Goal: Task Accomplishment & Management: Use online tool/utility

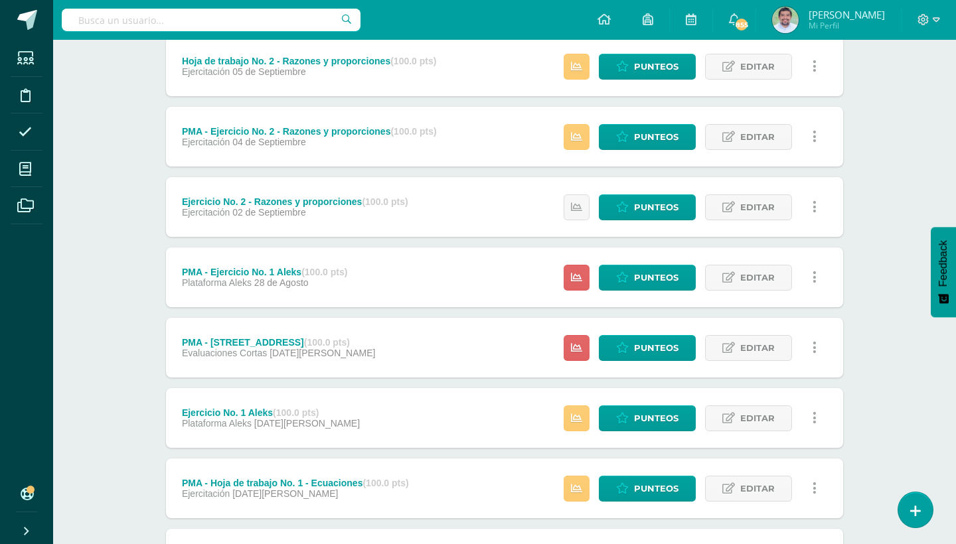
scroll to position [1107, 0]
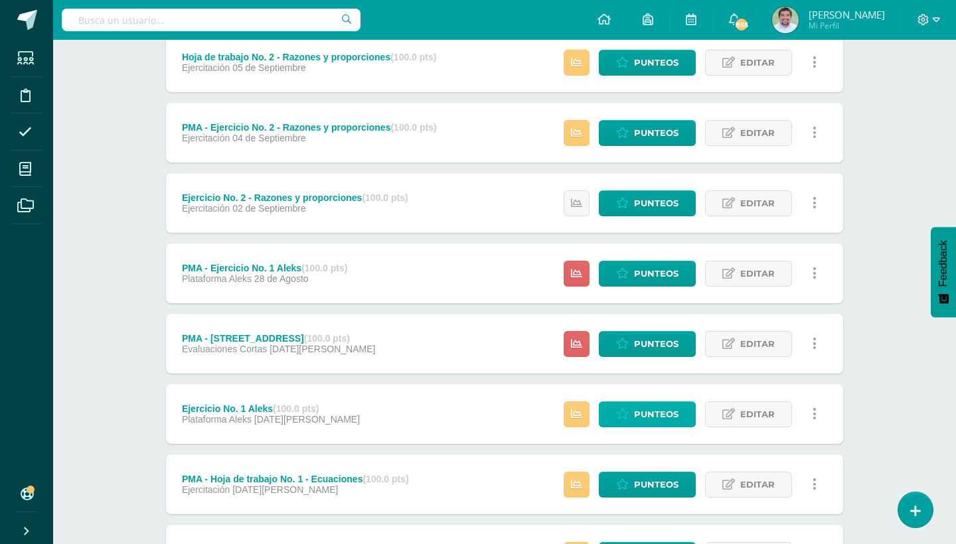
click at [670, 408] on span "Punteos" at bounding box center [656, 414] width 44 height 25
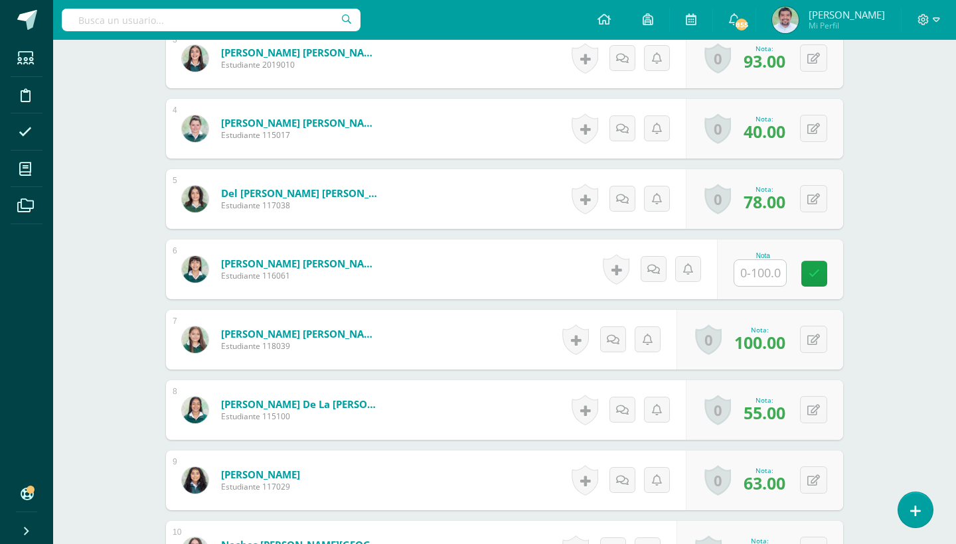
scroll to position [603, 0]
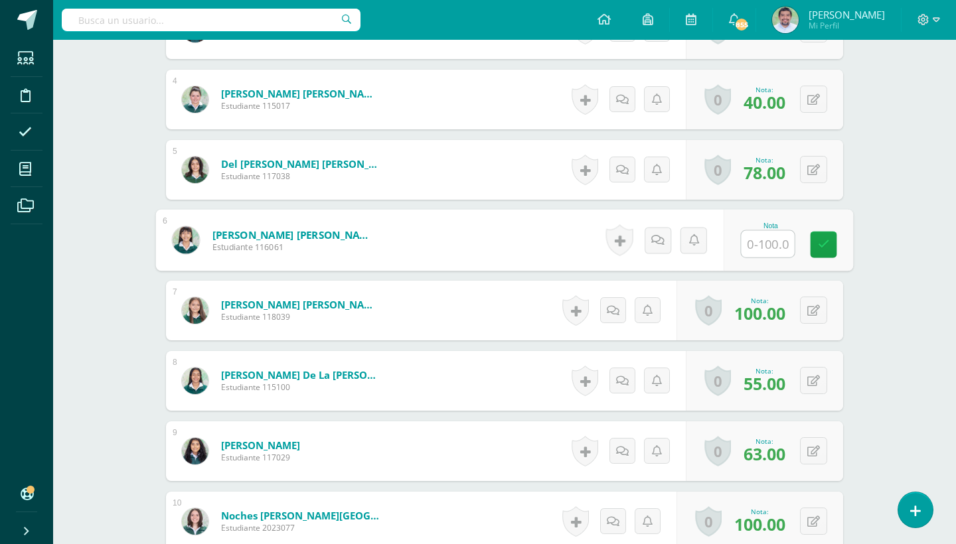
click at [759, 246] on input "text" at bounding box center [767, 244] width 53 height 27
type input "78"
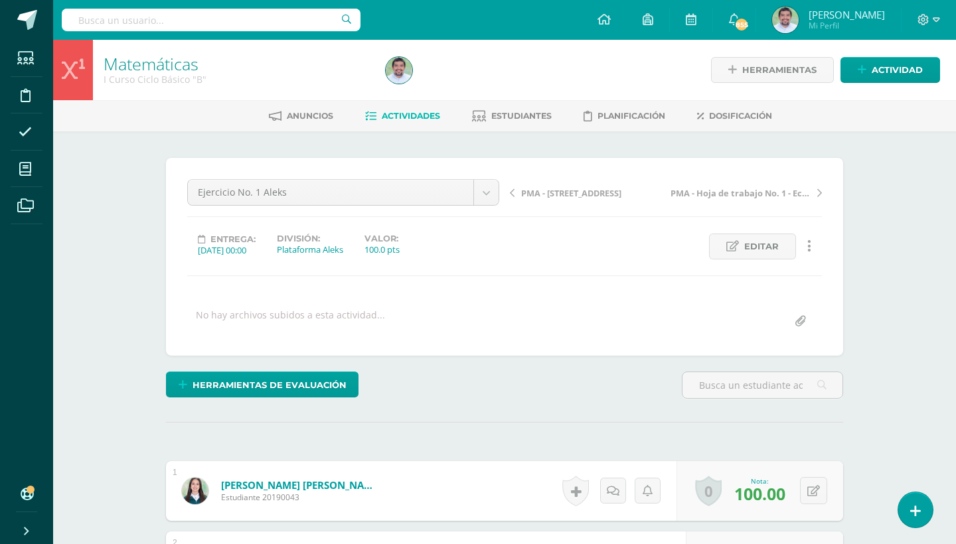
scroll to position [0, 0]
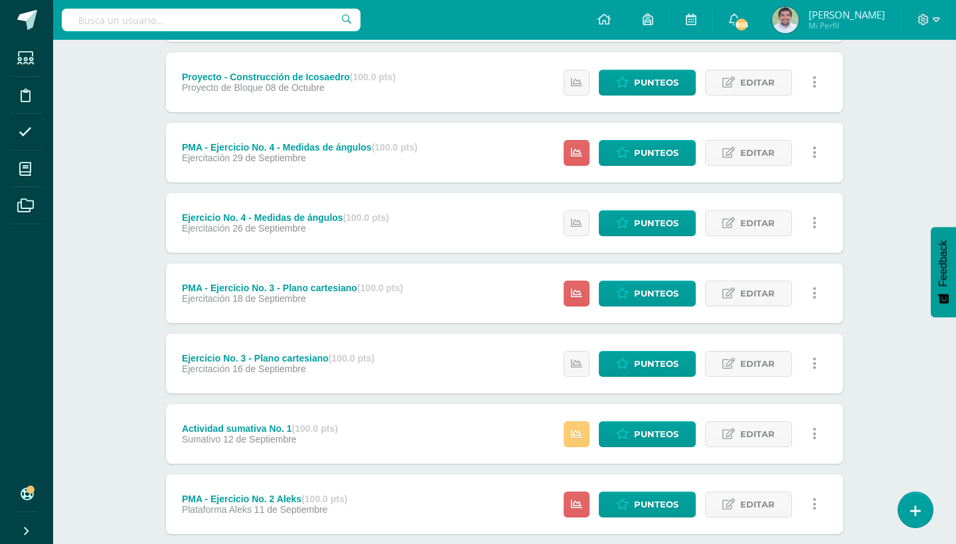
scroll to position [325, 0]
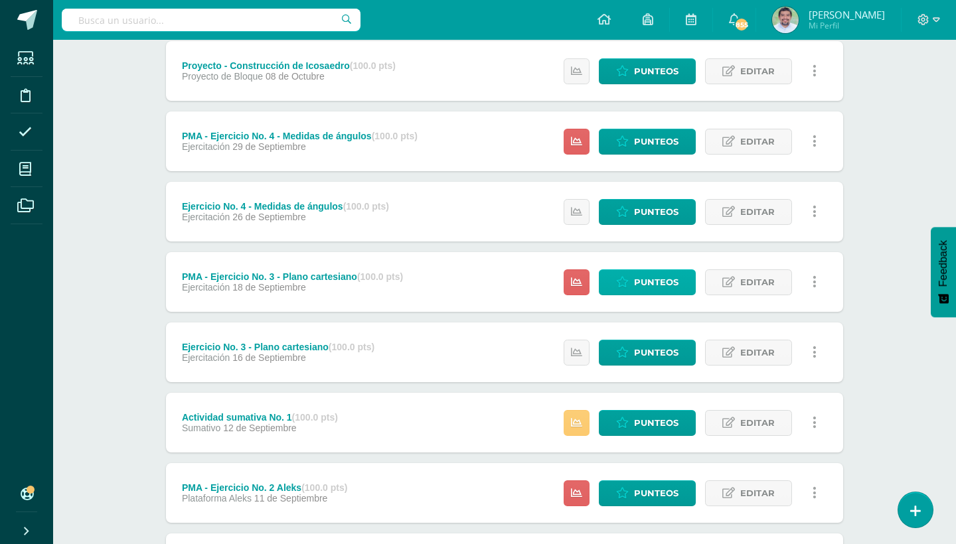
click at [642, 277] on span "Punteos" at bounding box center [656, 282] width 44 height 25
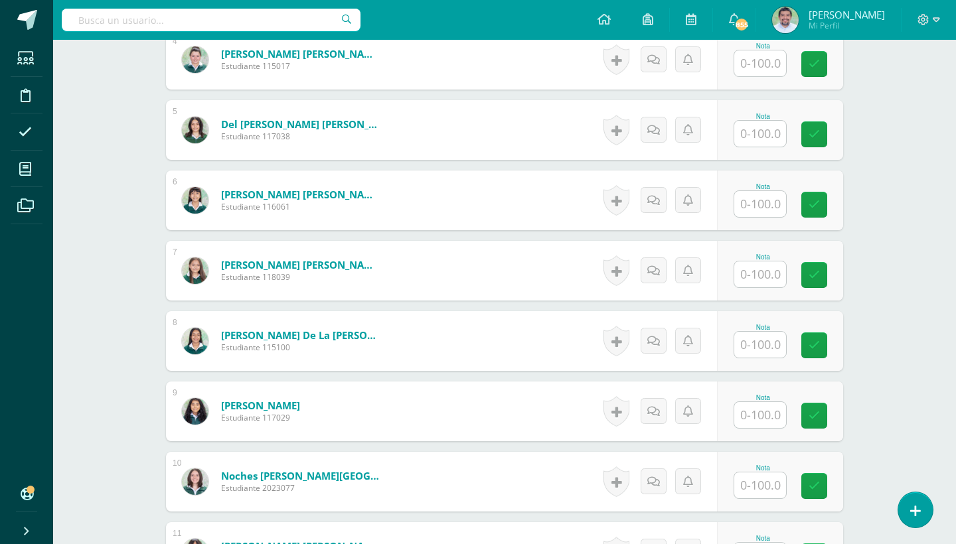
scroll to position [670, 0]
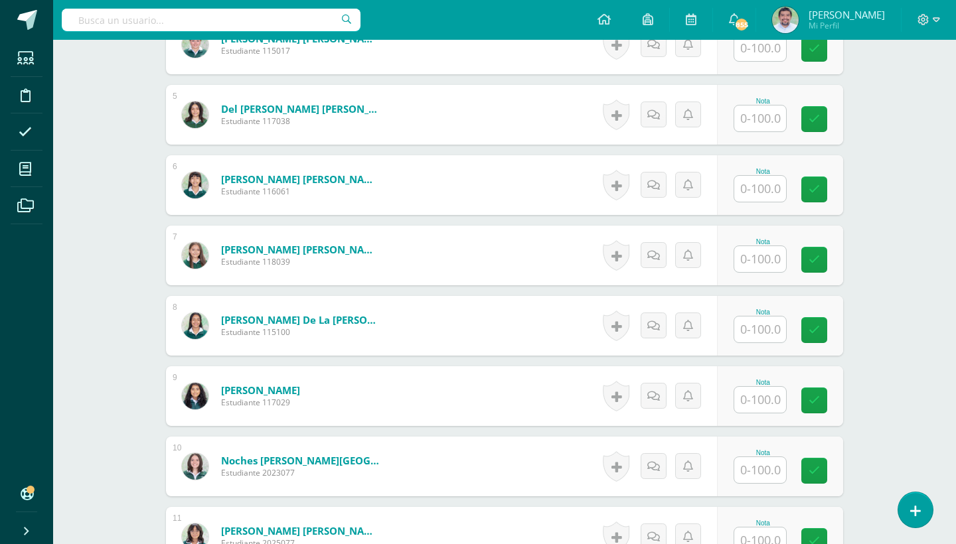
click at [760, 400] on input "text" at bounding box center [760, 400] width 52 height 26
type input "75"
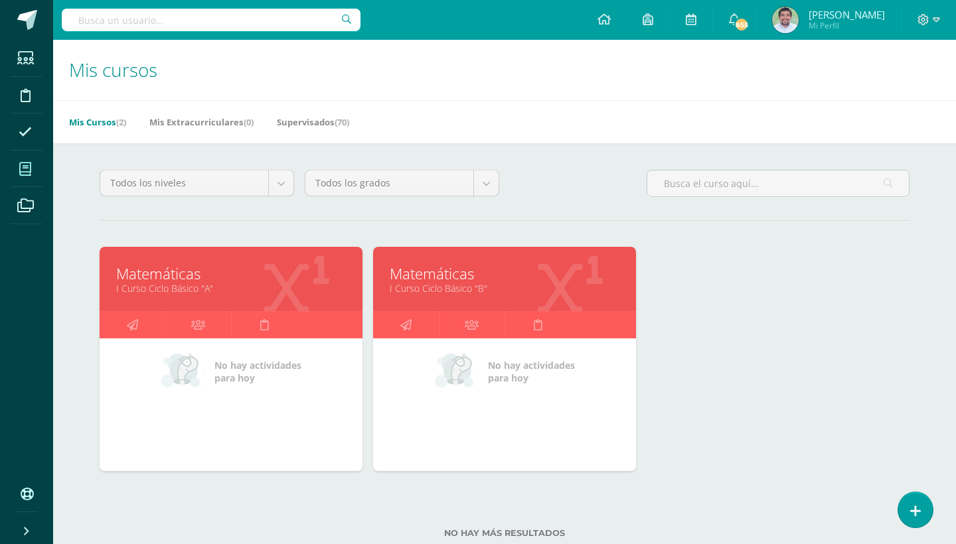
click at [175, 282] on link "I Curso Ciclo Básico "A"" at bounding box center [231, 288] width 230 height 13
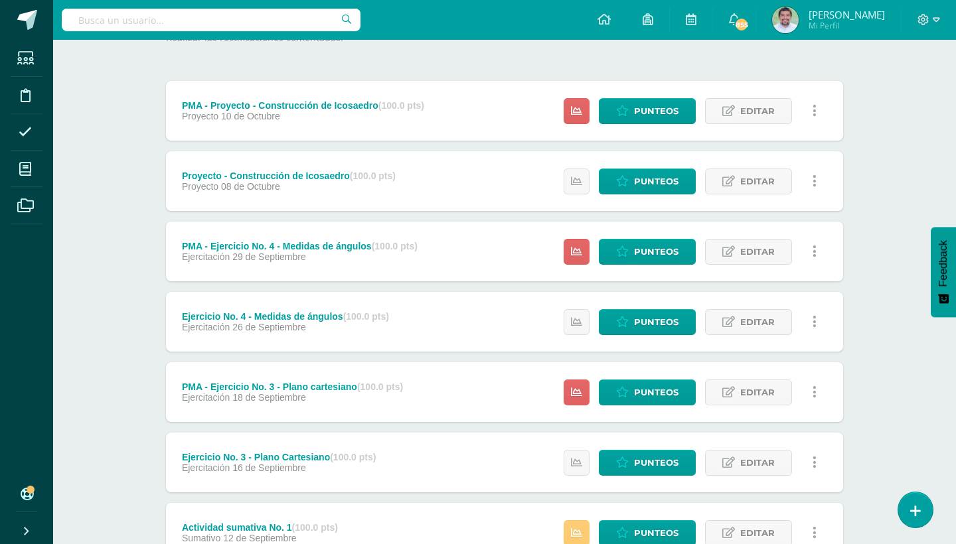
scroll to position [204, 0]
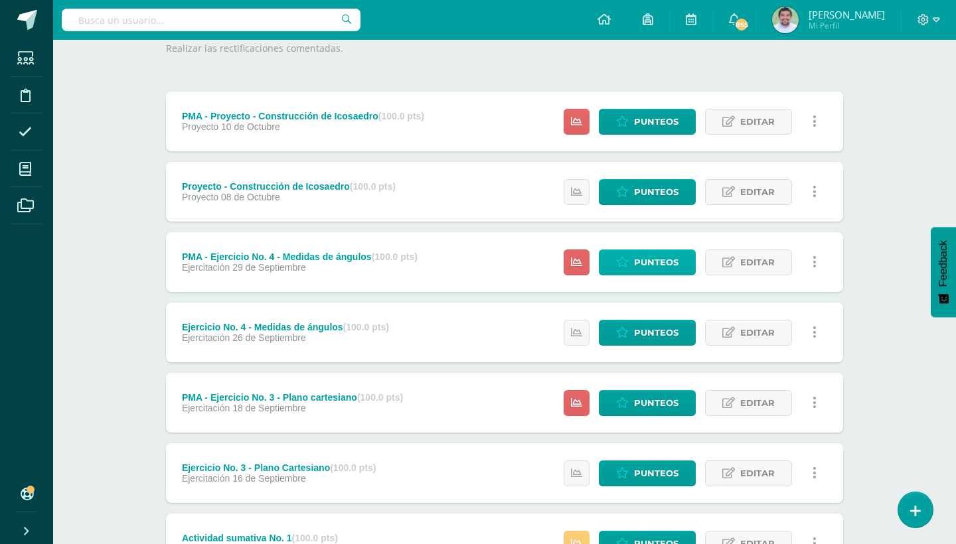
click at [659, 263] on span "Punteos" at bounding box center [656, 262] width 44 height 25
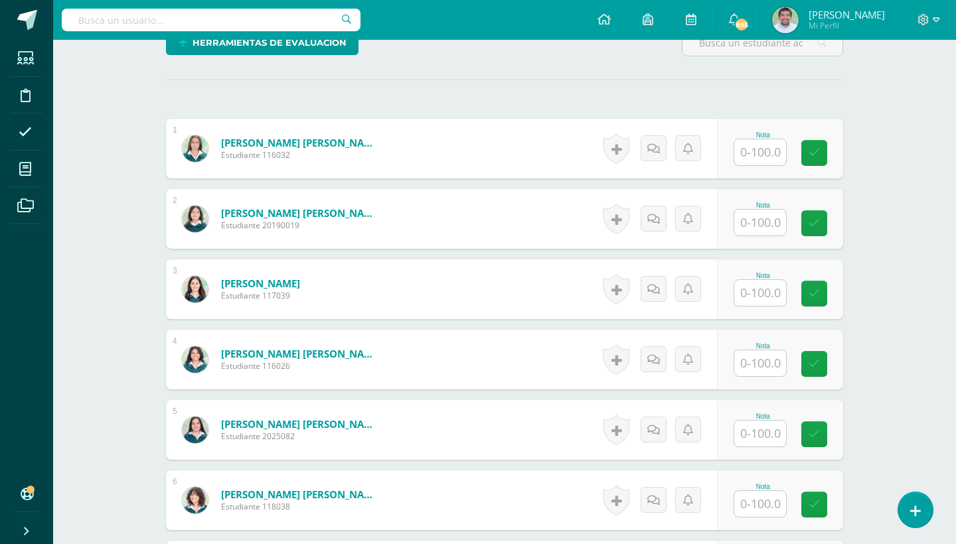
scroll to position [356, 0]
click at [756, 293] on input "text" at bounding box center [760, 292] width 52 height 26
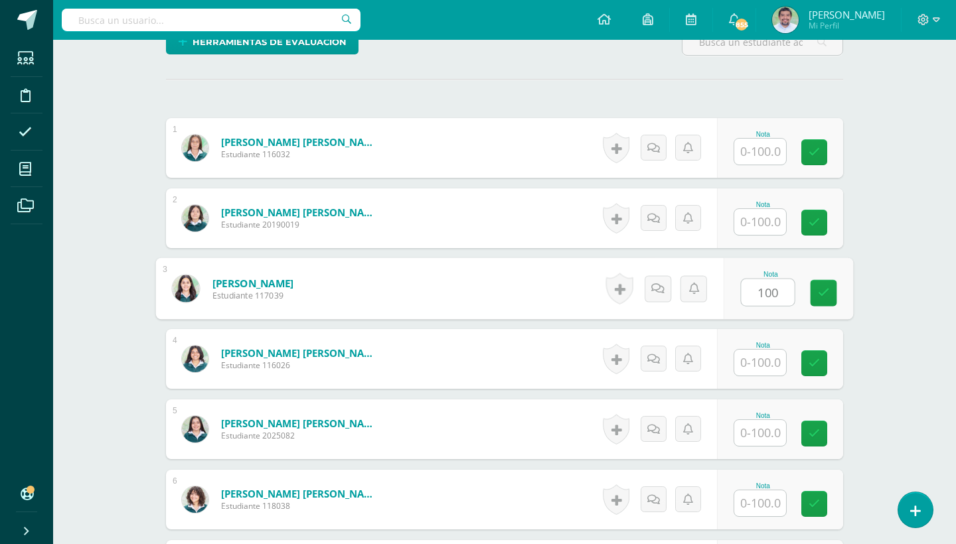
type input "100"
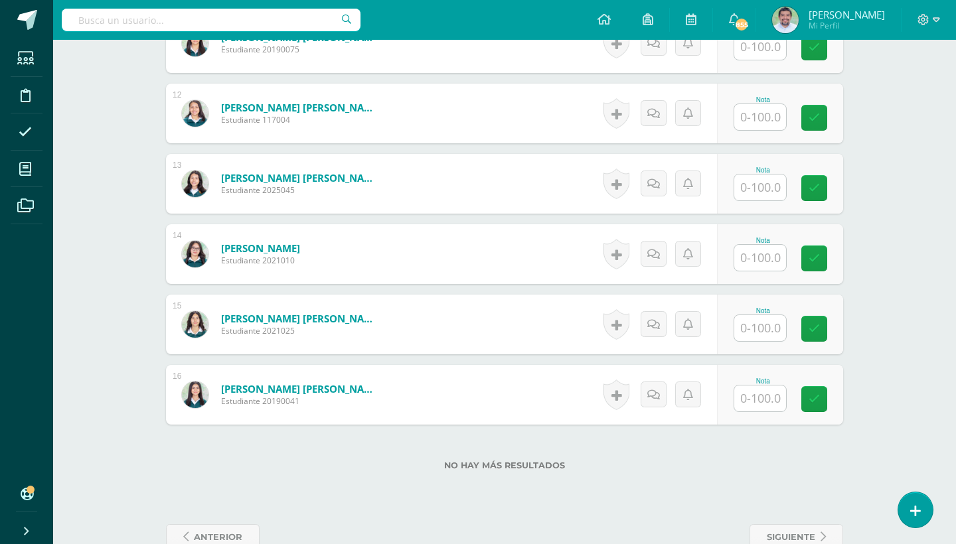
scroll to position [1161, 0]
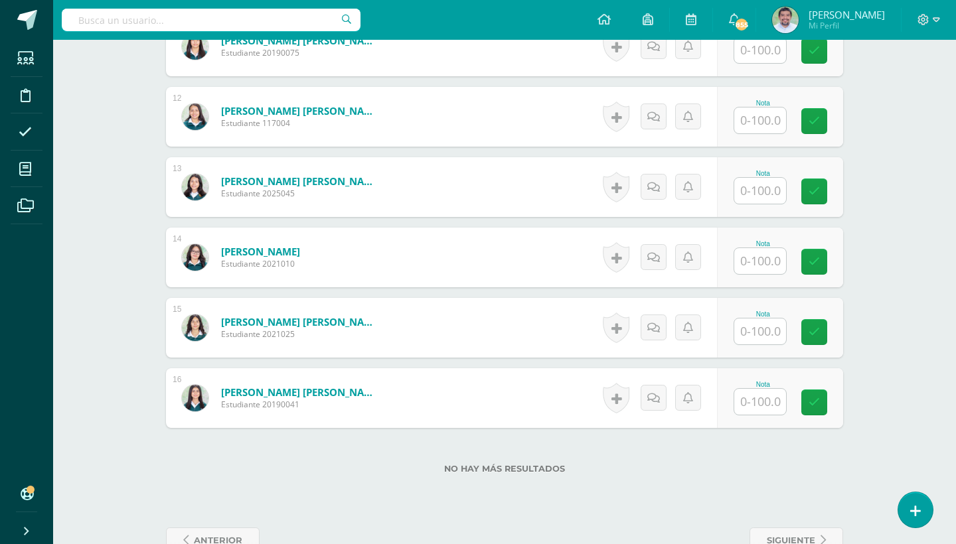
click at [759, 264] on input "text" at bounding box center [760, 261] width 52 height 26
type input "100"
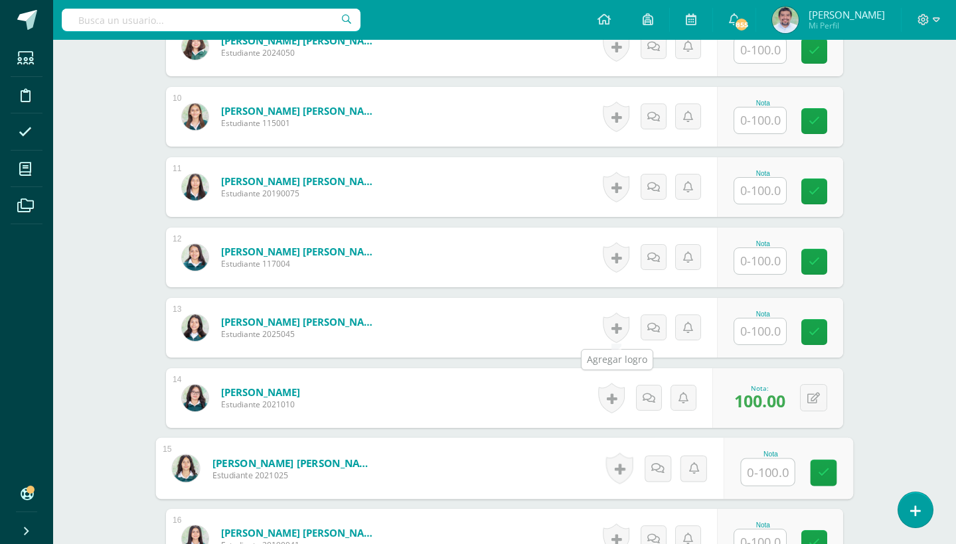
scroll to position [749, 0]
